Goal: Information Seeking & Learning: Learn about a topic

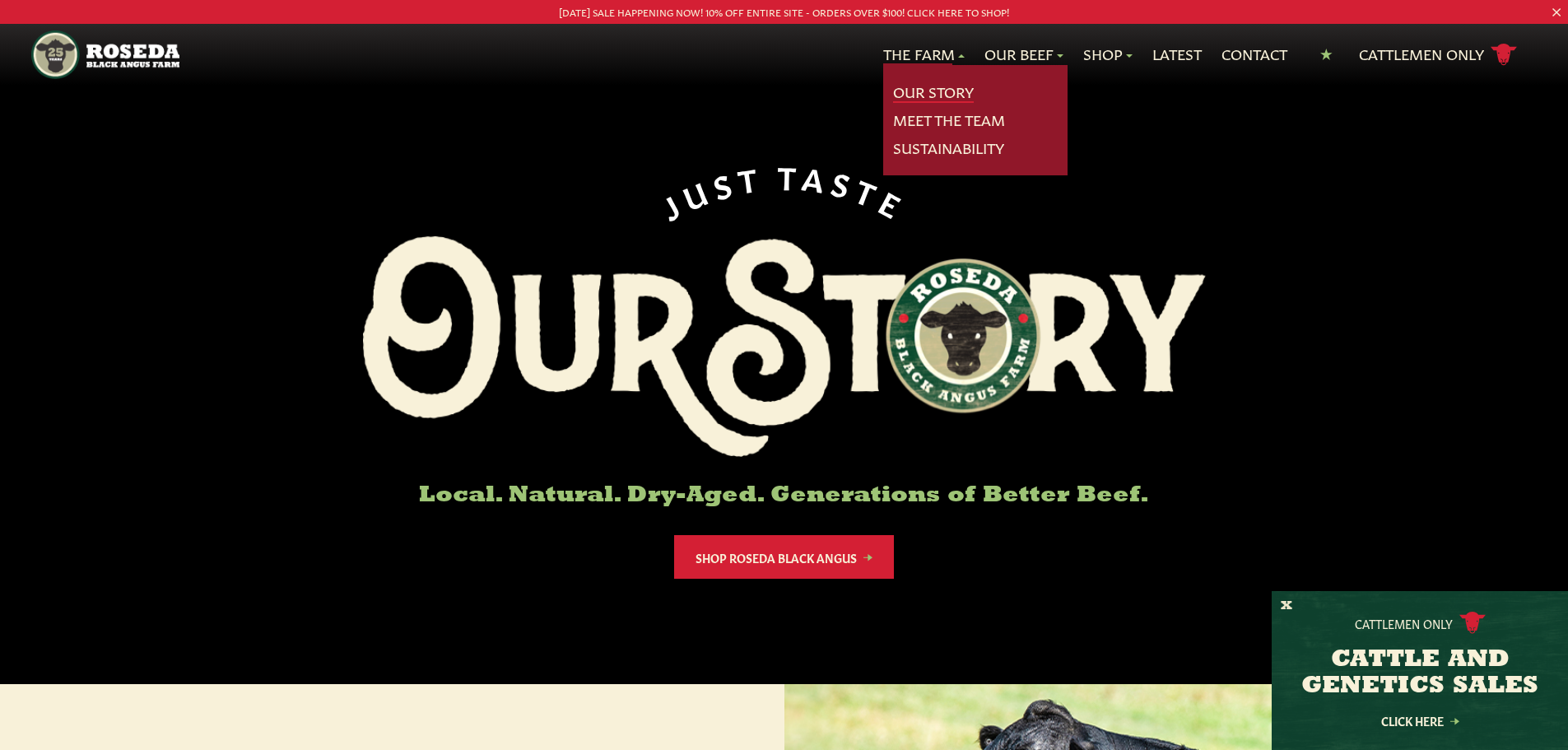
click at [925, 92] on link "Our Story" at bounding box center [934, 91] width 81 height 21
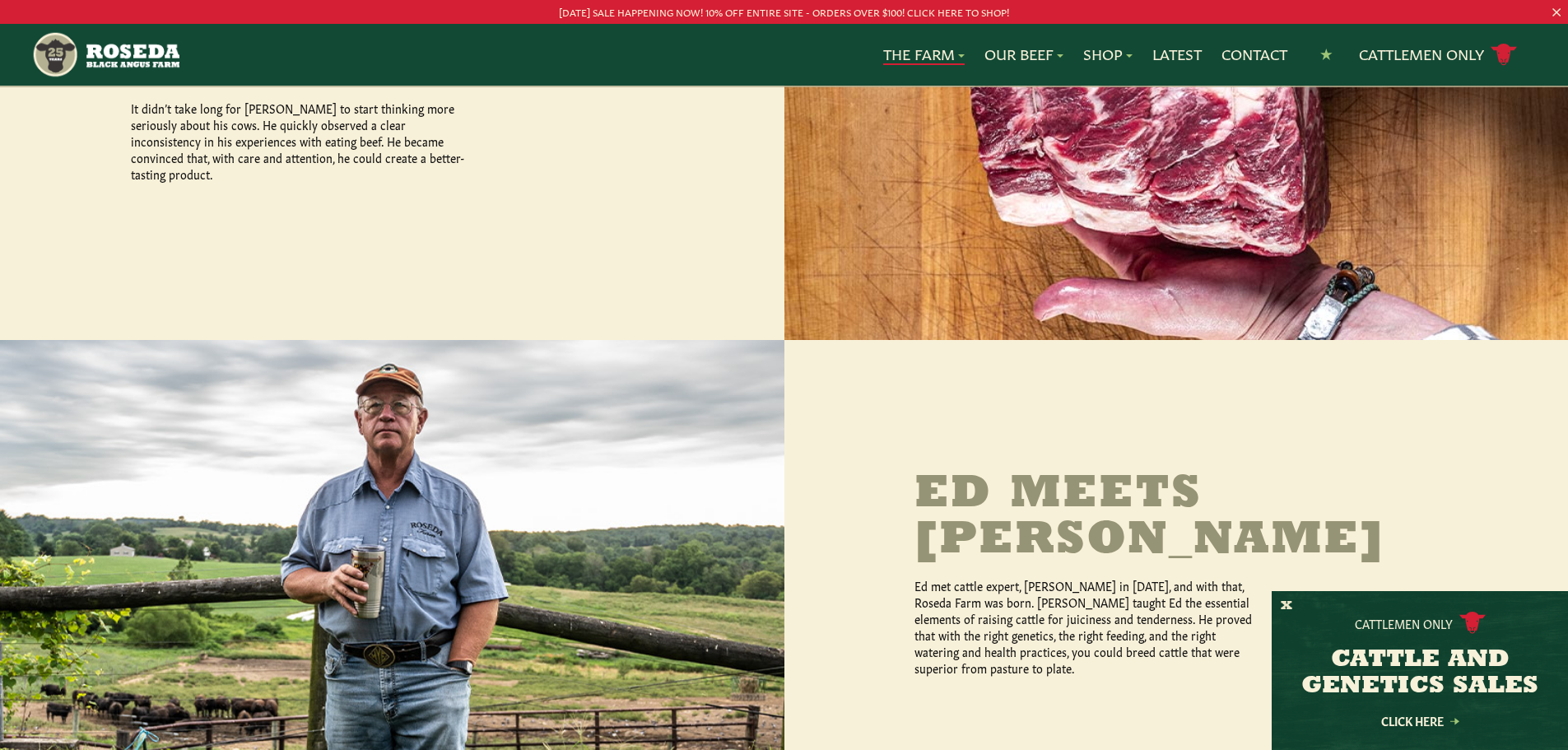
scroll to position [988, 0]
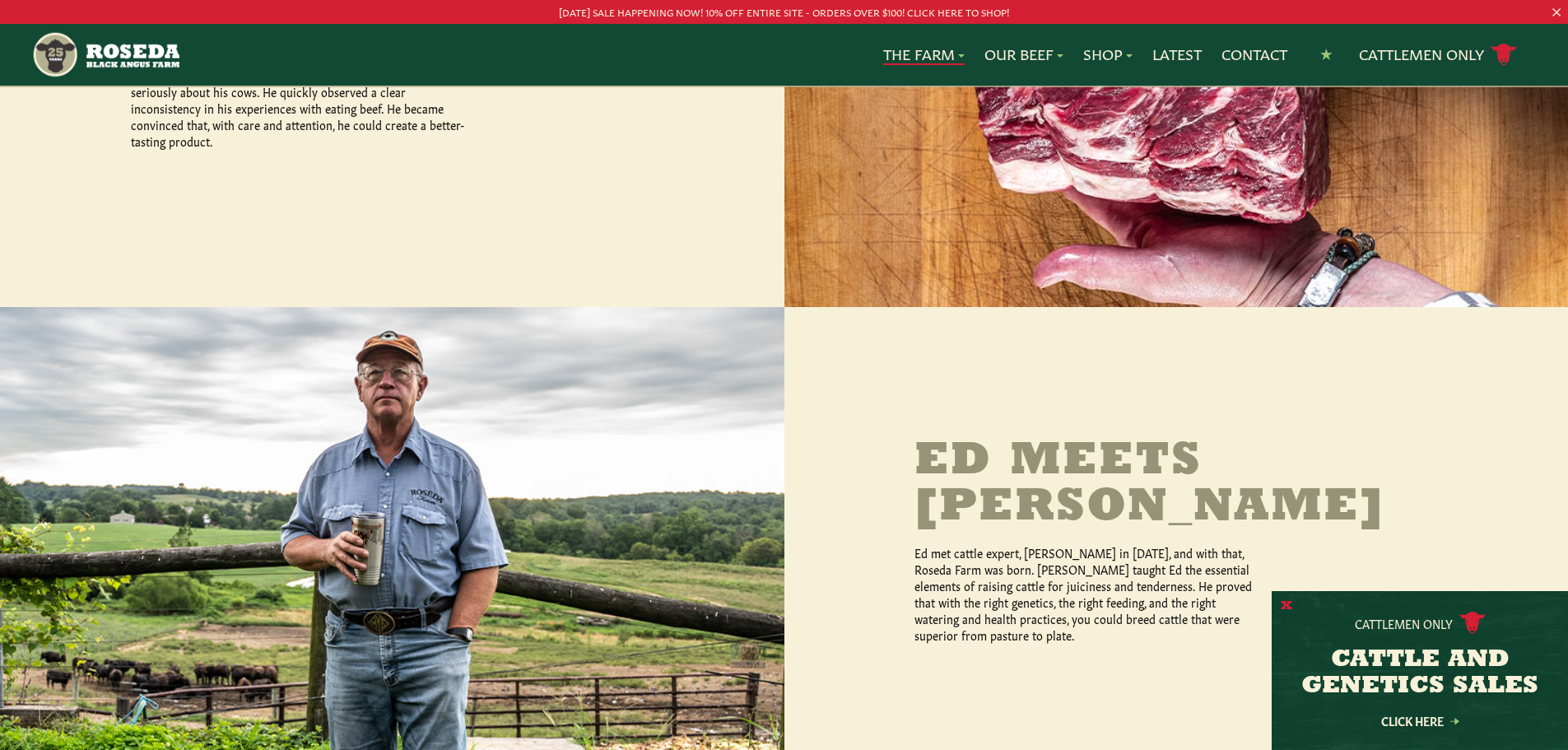
click at [1288, 605] on button "X" at bounding box center [1287, 606] width 12 height 18
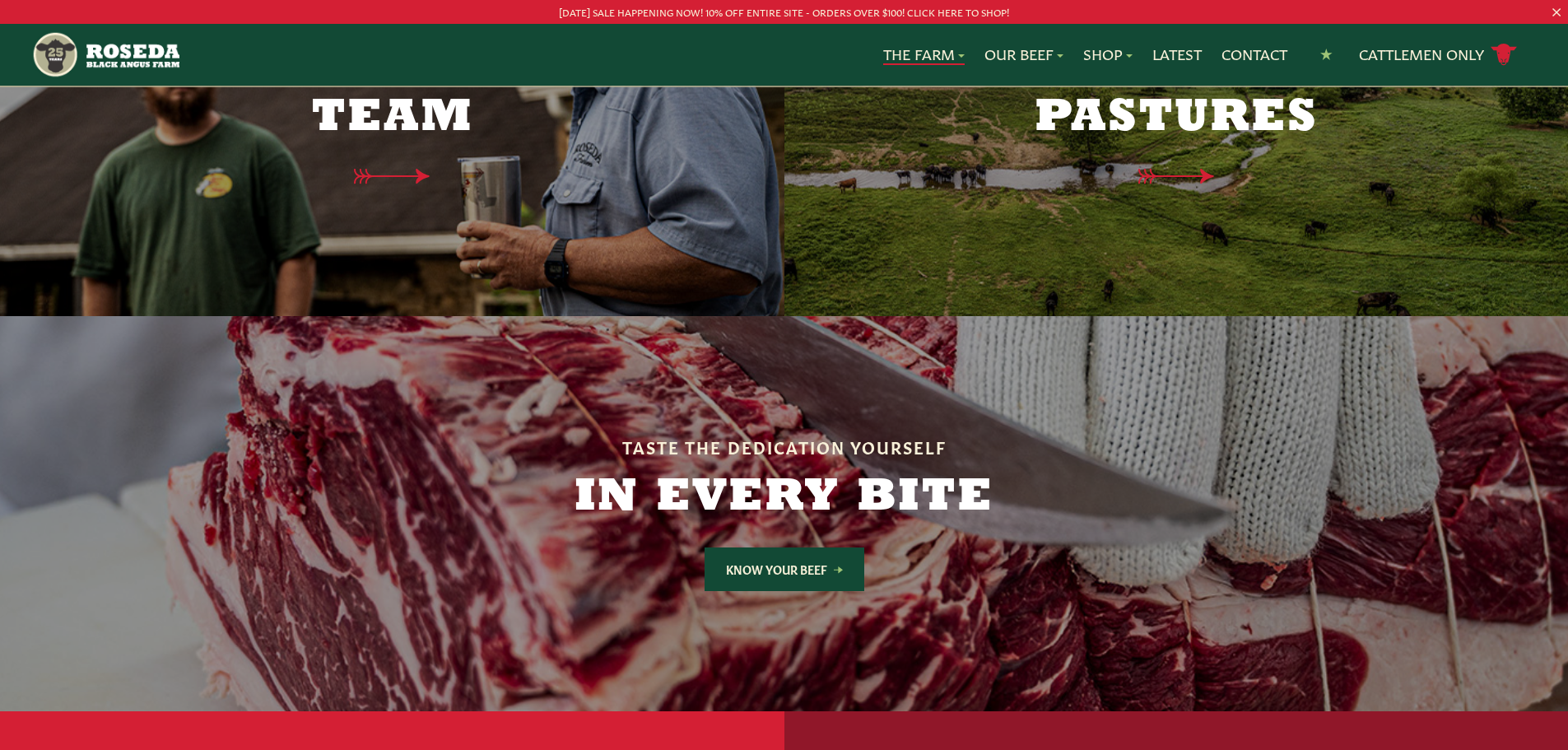
scroll to position [4035, 0]
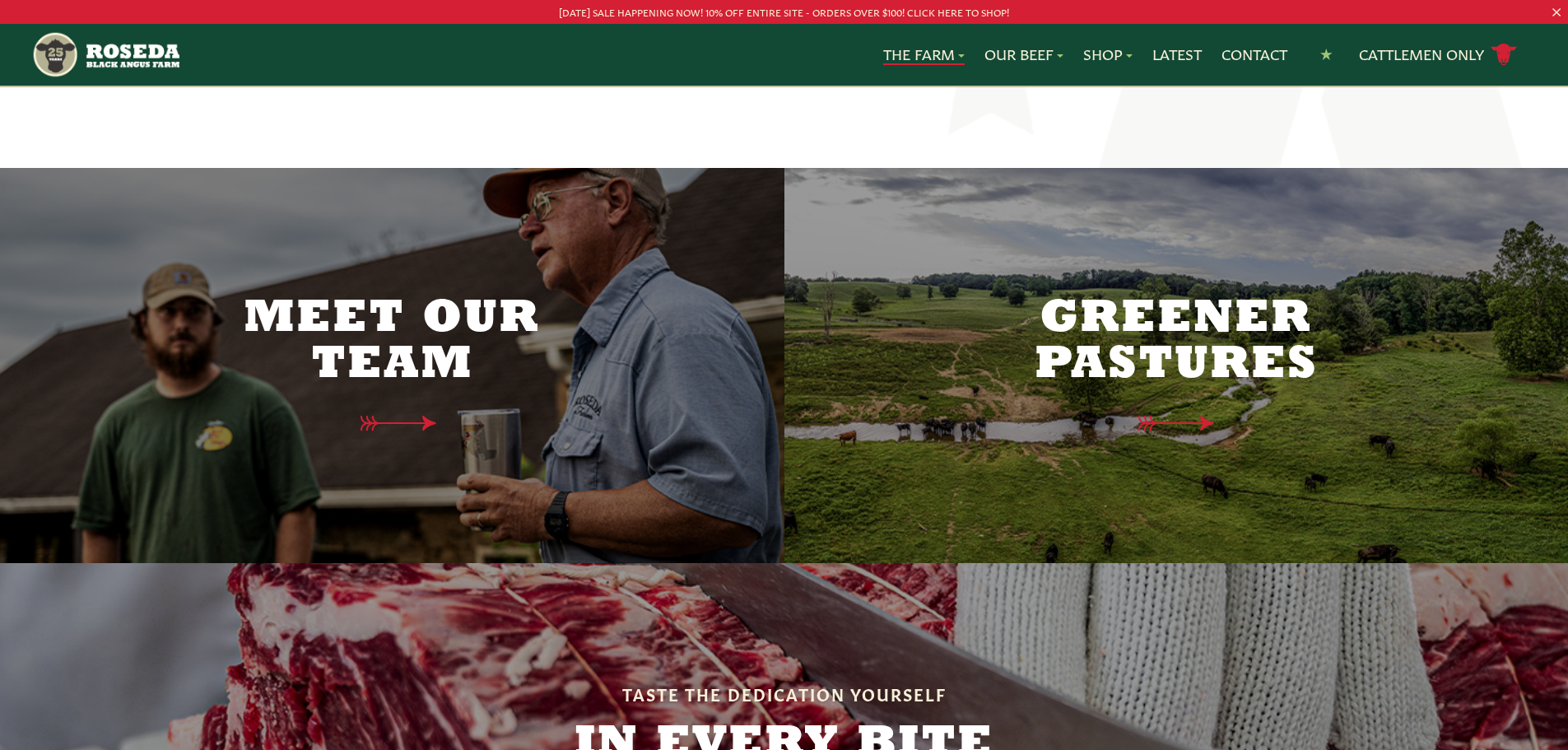
click at [426, 297] on h2 "Meet Our Team" at bounding box center [392, 343] width 345 height 92
click at [442, 365] on div "Meet Our Team" at bounding box center [392, 365] width 345 height 270
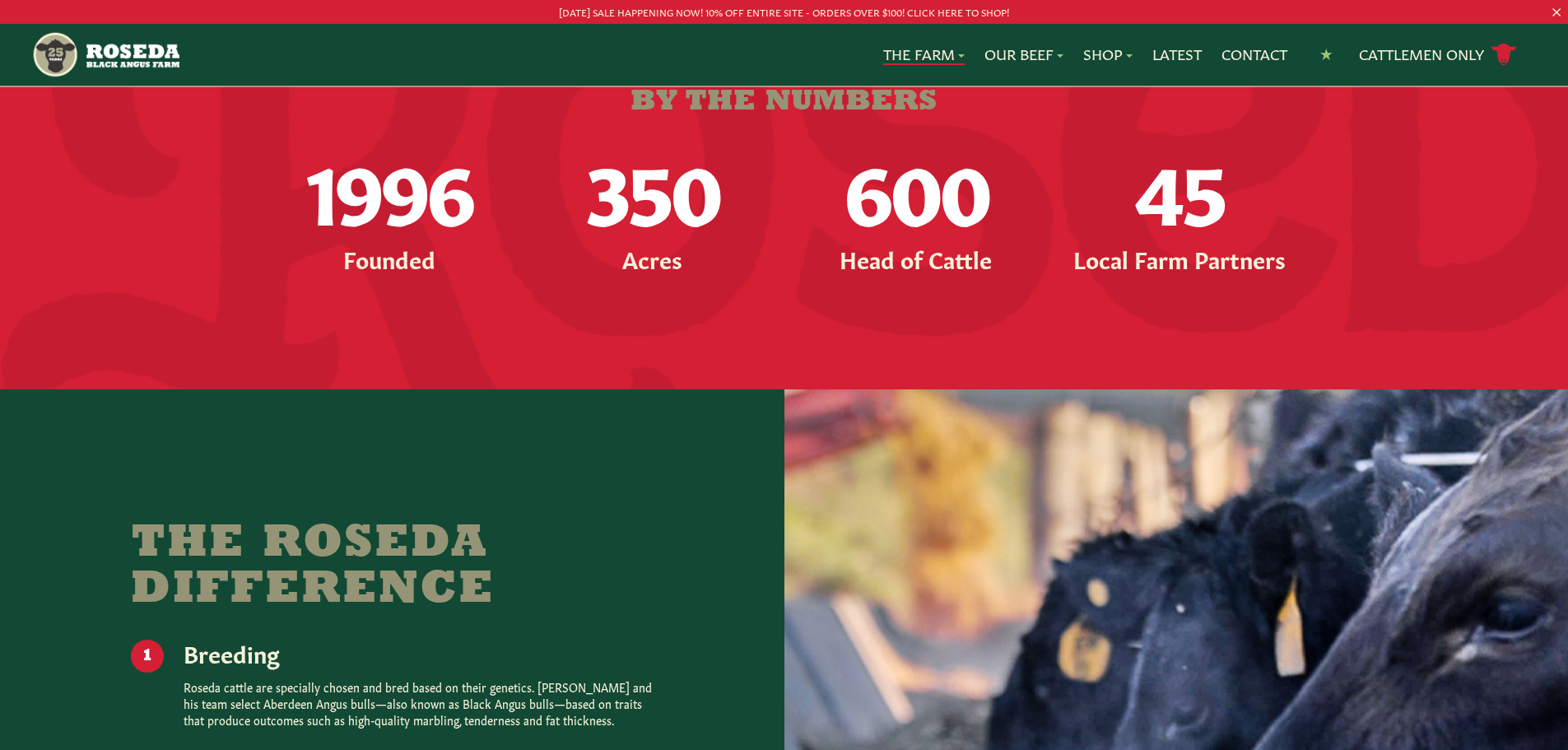
drag, startPoint x: 339, startPoint y: 308, endPoint x: 416, endPoint y: -84, distance: 399.5
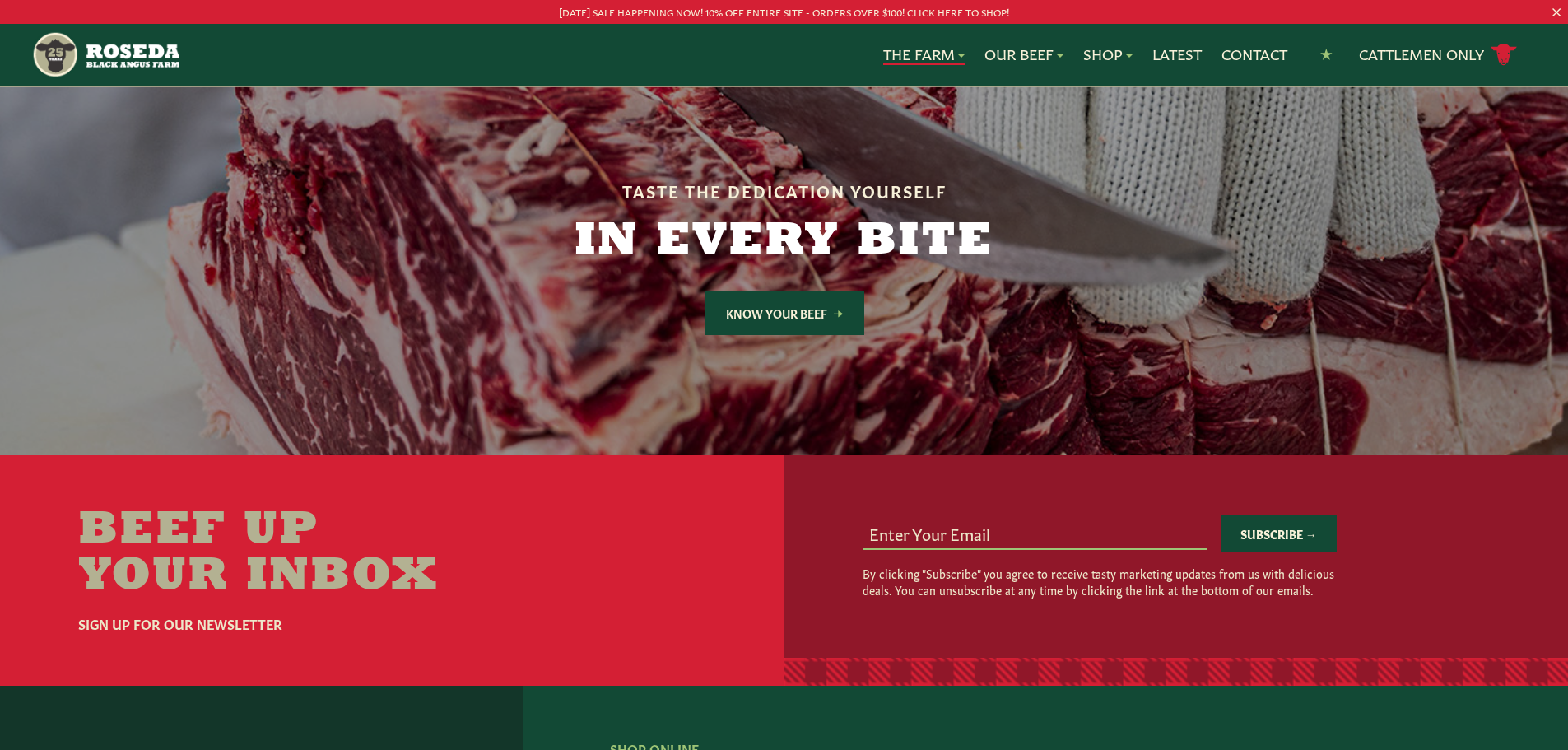
scroll to position [3962, 0]
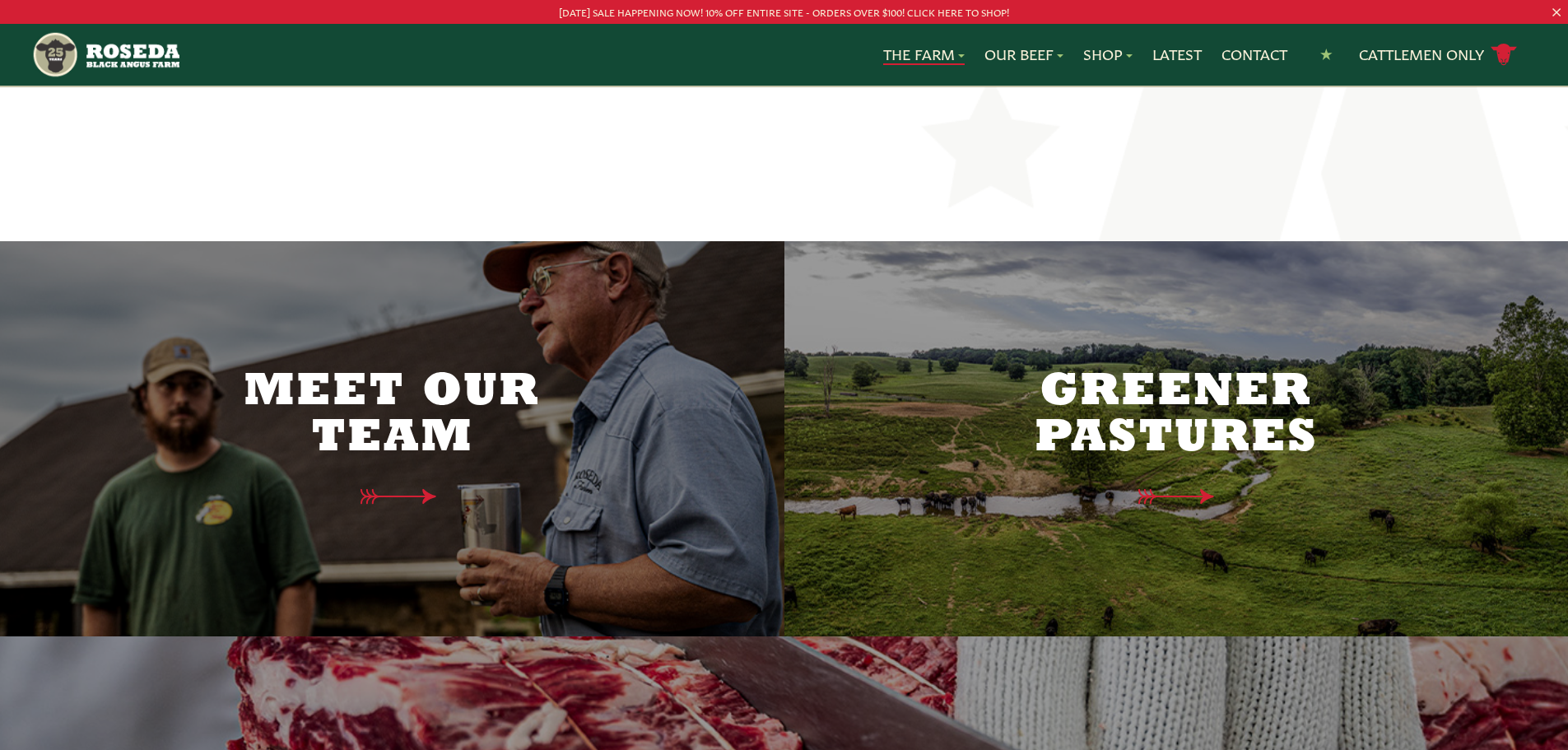
click at [637, 393] on div at bounding box center [392, 439] width 785 height 395
click at [404, 436] on div "Meet Our Team" at bounding box center [392, 439] width 345 height 270
click at [362, 488] on icon at bounding box center [405, 497] width 120 height 18
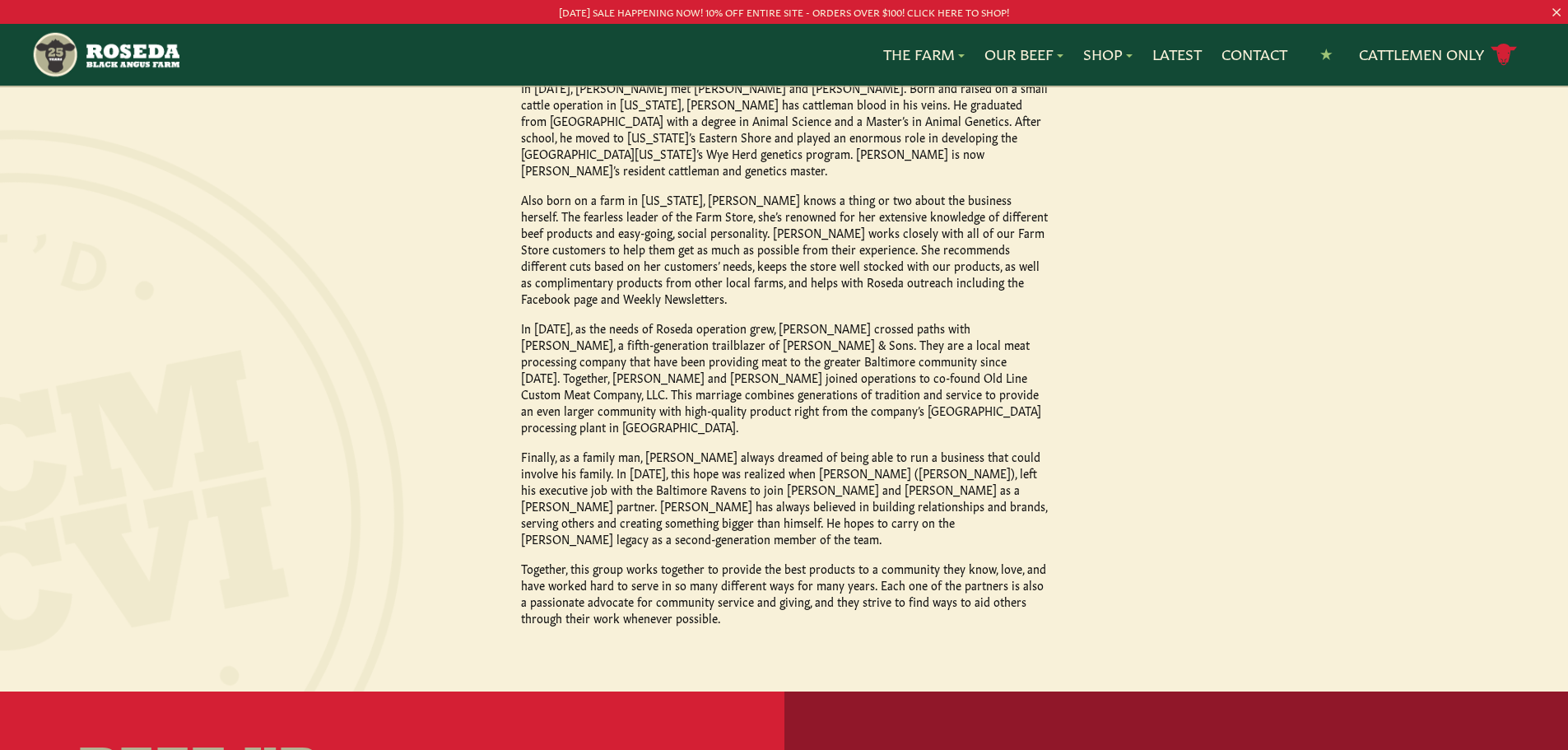
scroll to position [1406, 0]
